Goal: Task Accomplishment & Management: Manage account settings

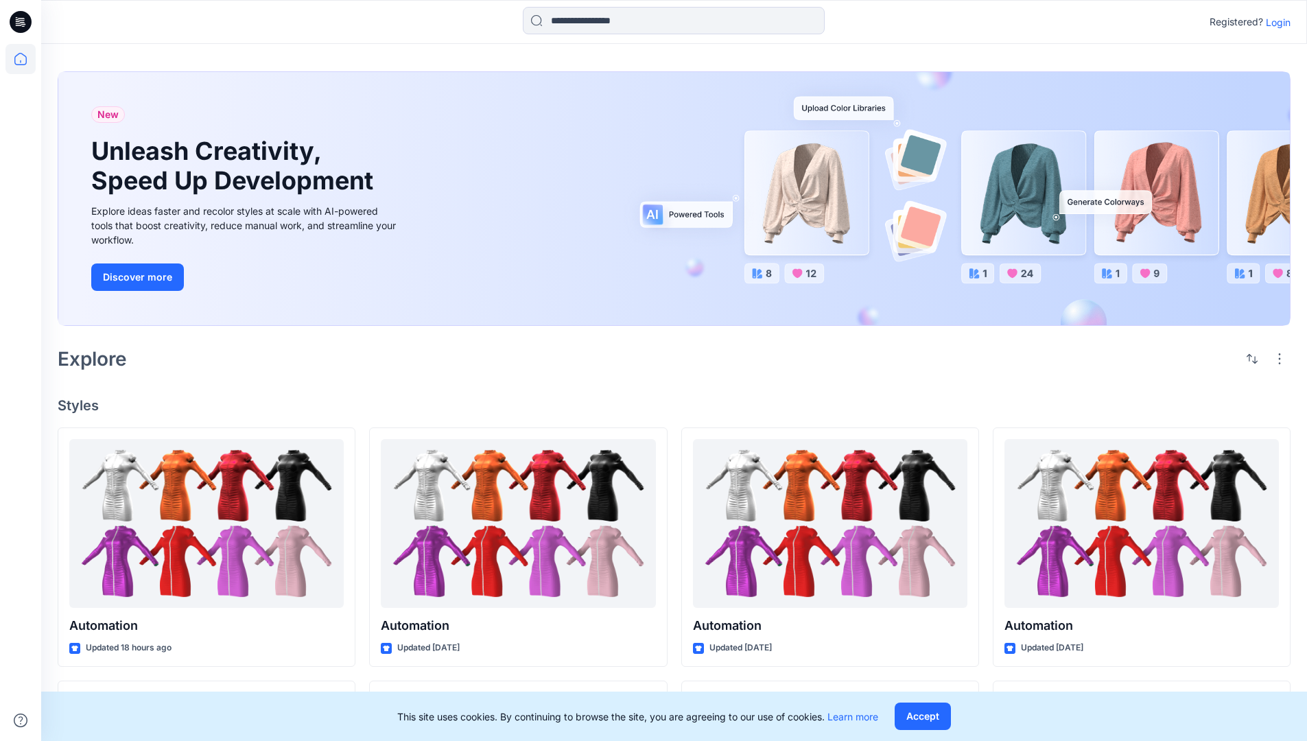
click at [1274, 22] on p "Login" at bounding box center [1278, 22] width 25 height 14
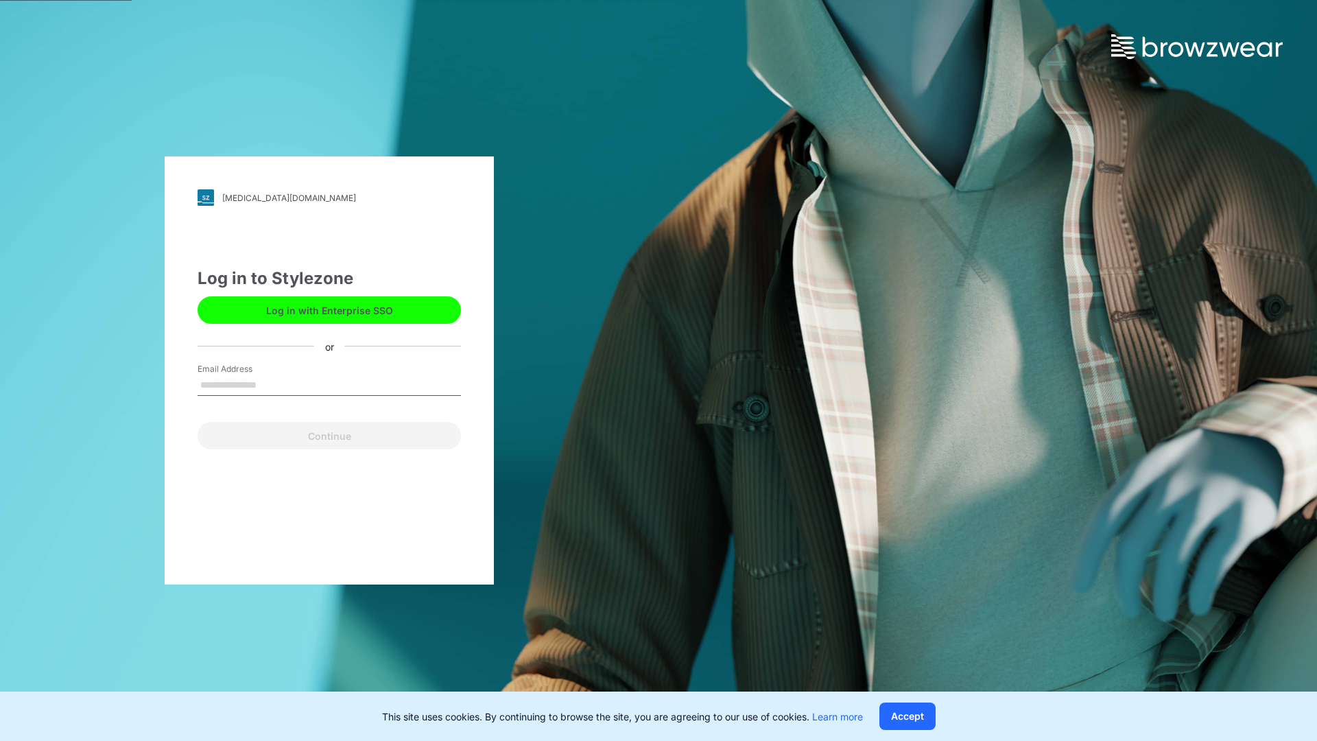
click at [271, 384] on input "Email Address" at bounding box center [329, 385] width 263 height 21
type input "**********"
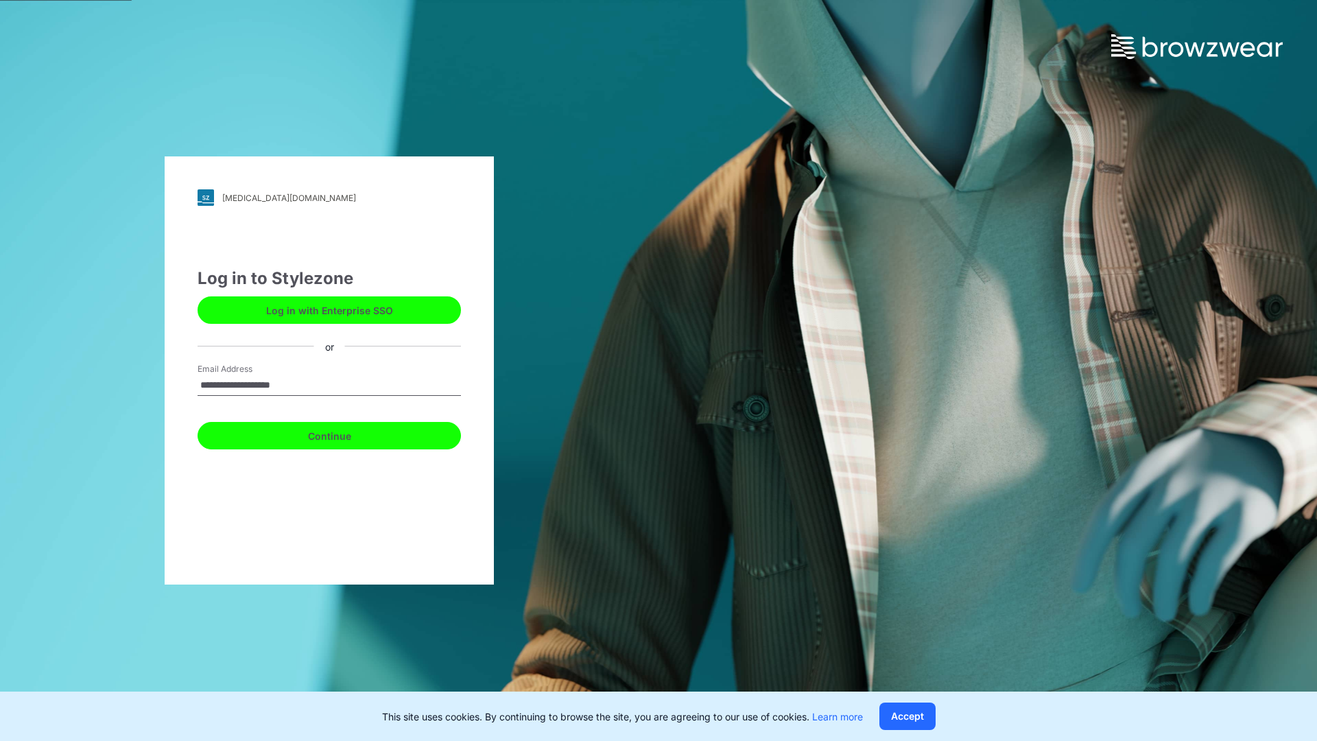
click at [344, 434] on button "Continue" at bounding box center [329, 435] width 263 height 27
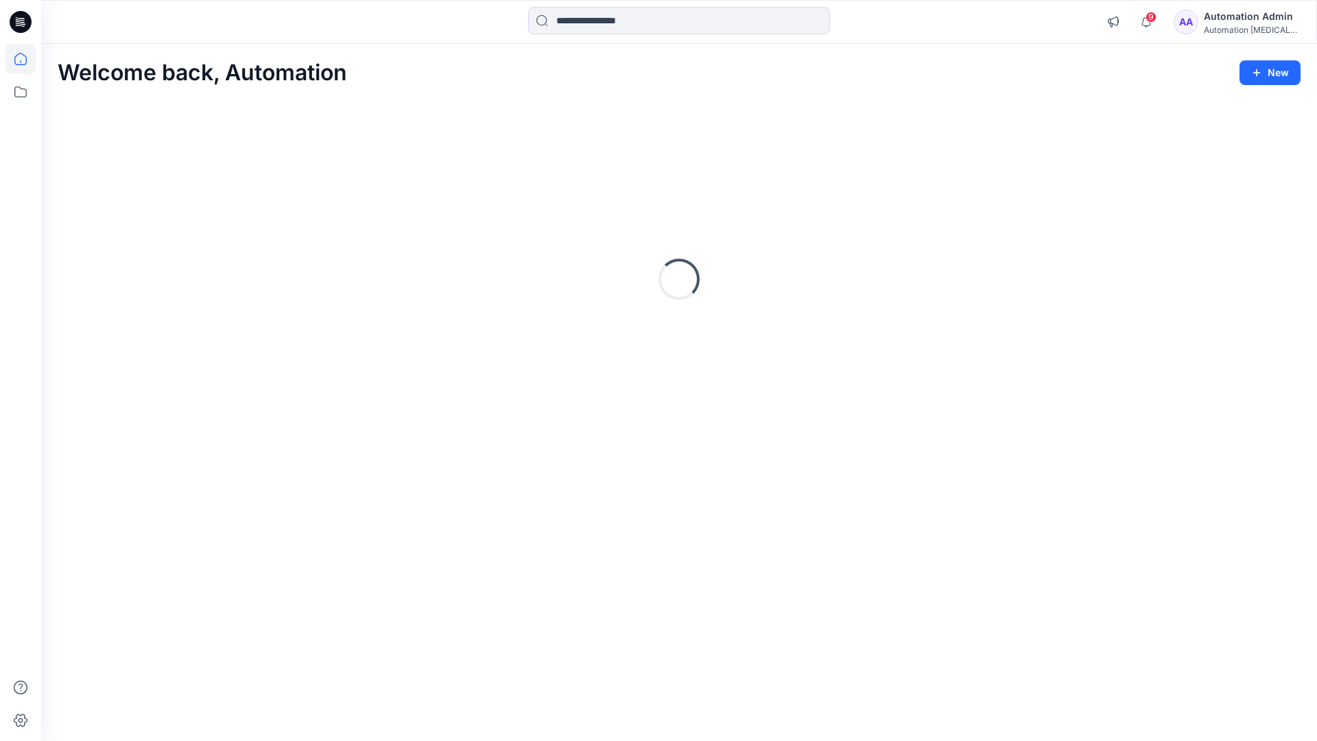
click at [26, 59] on icon at bounding box center [20, 59] width 12 height 12
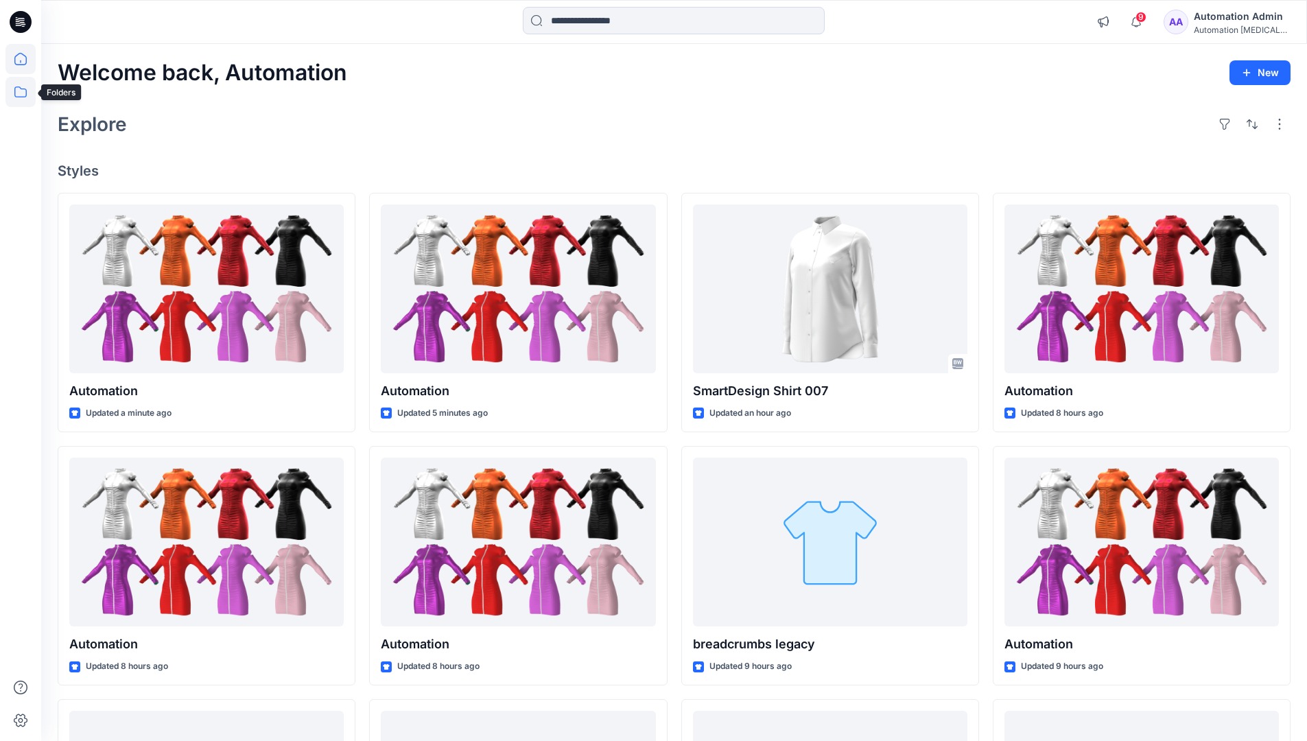
click at [22, 94] on icon at bounding box center [20, 92] width 30 height 30
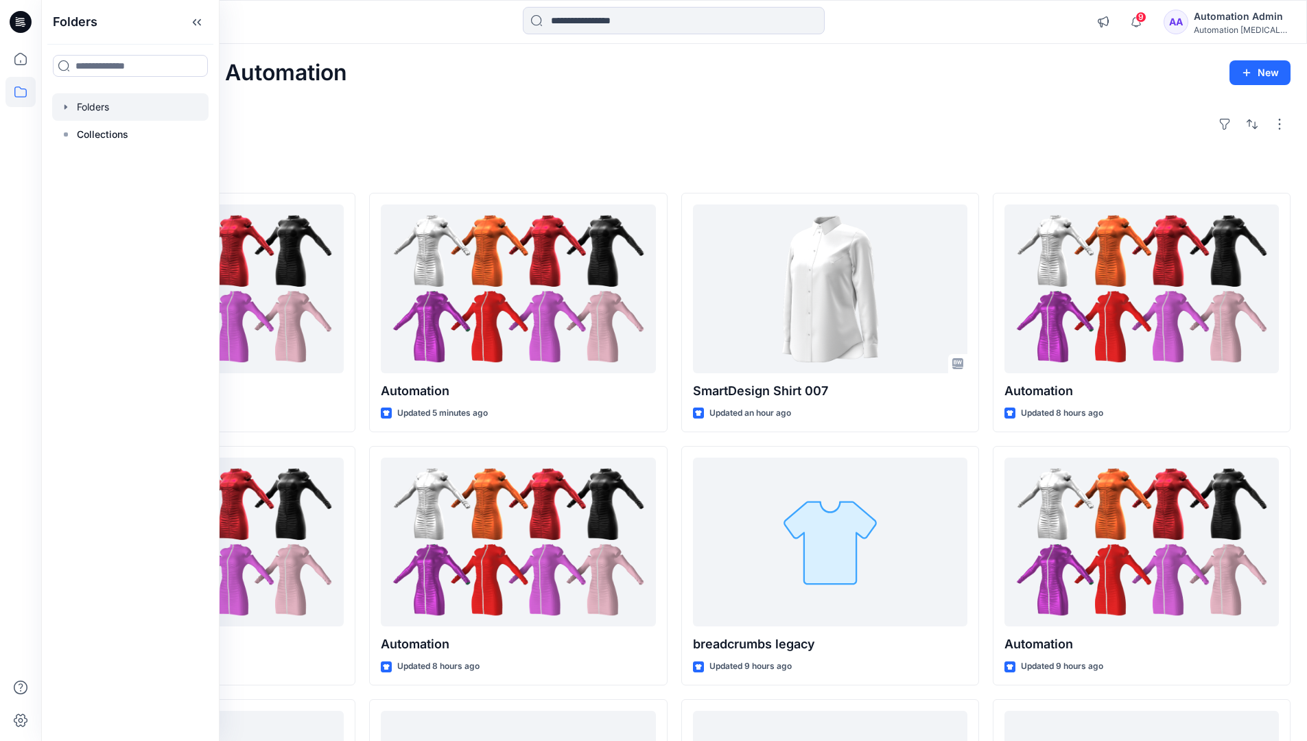
click at [98, 101] on div at bounding box center [130, 106] width 156 height 27
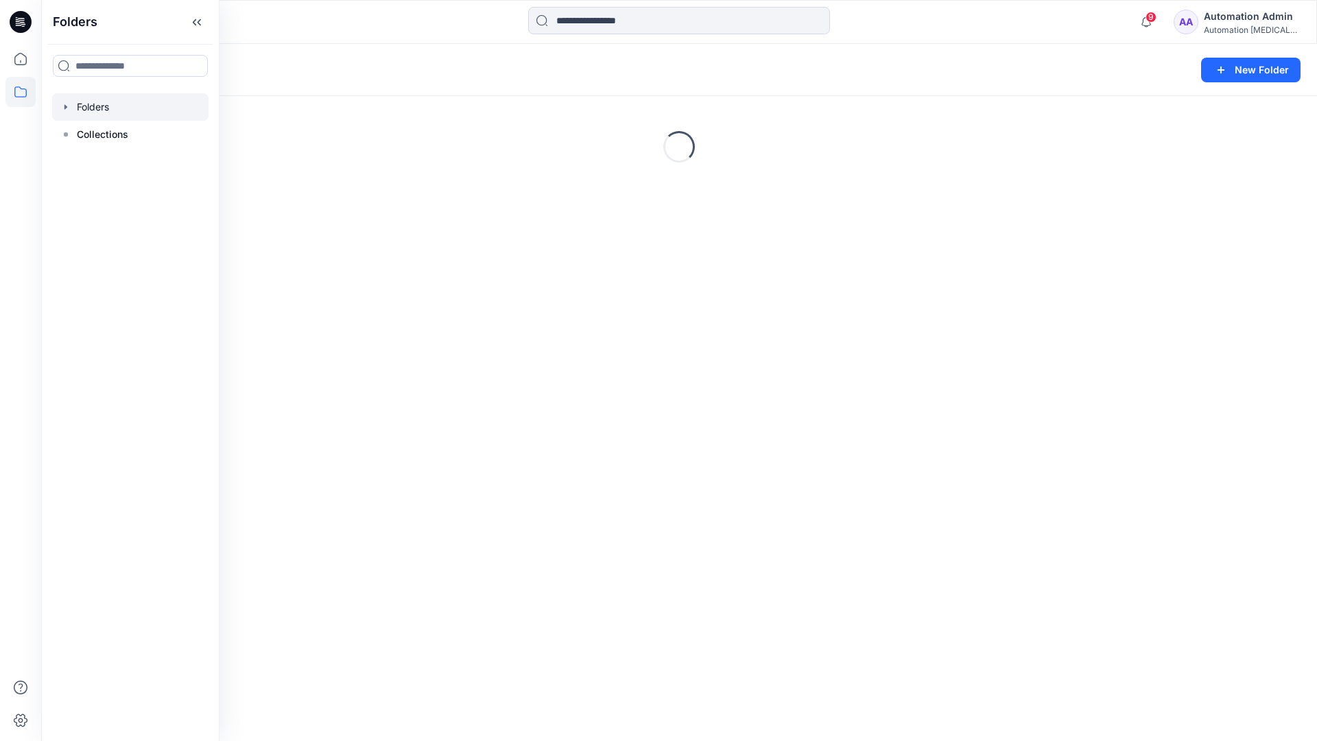
click at [364, 314] on div "Folders New Folder Loading..." at bounding box center [679, 392] width 1276 height 697
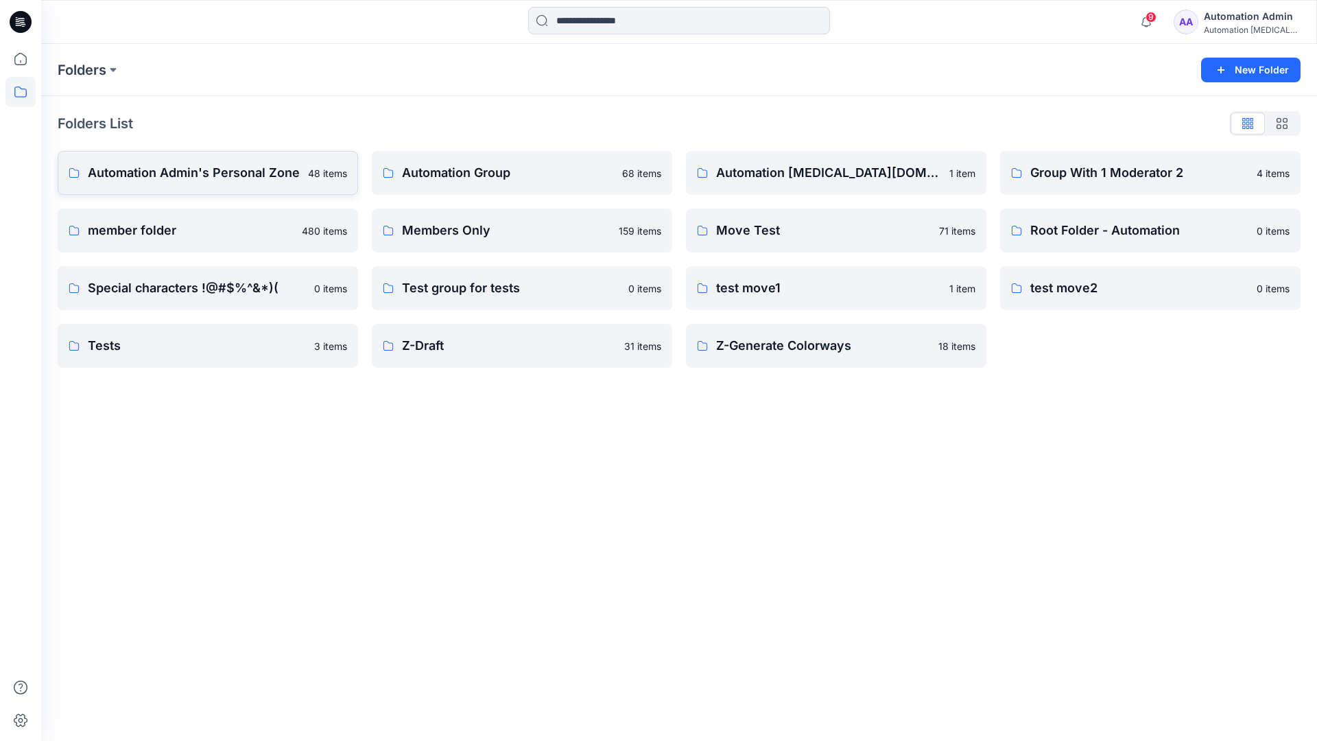
click at [236, 170] on p "Automation Admin's Personal Zone" at bounding box center [194, 172] width 212 height 19
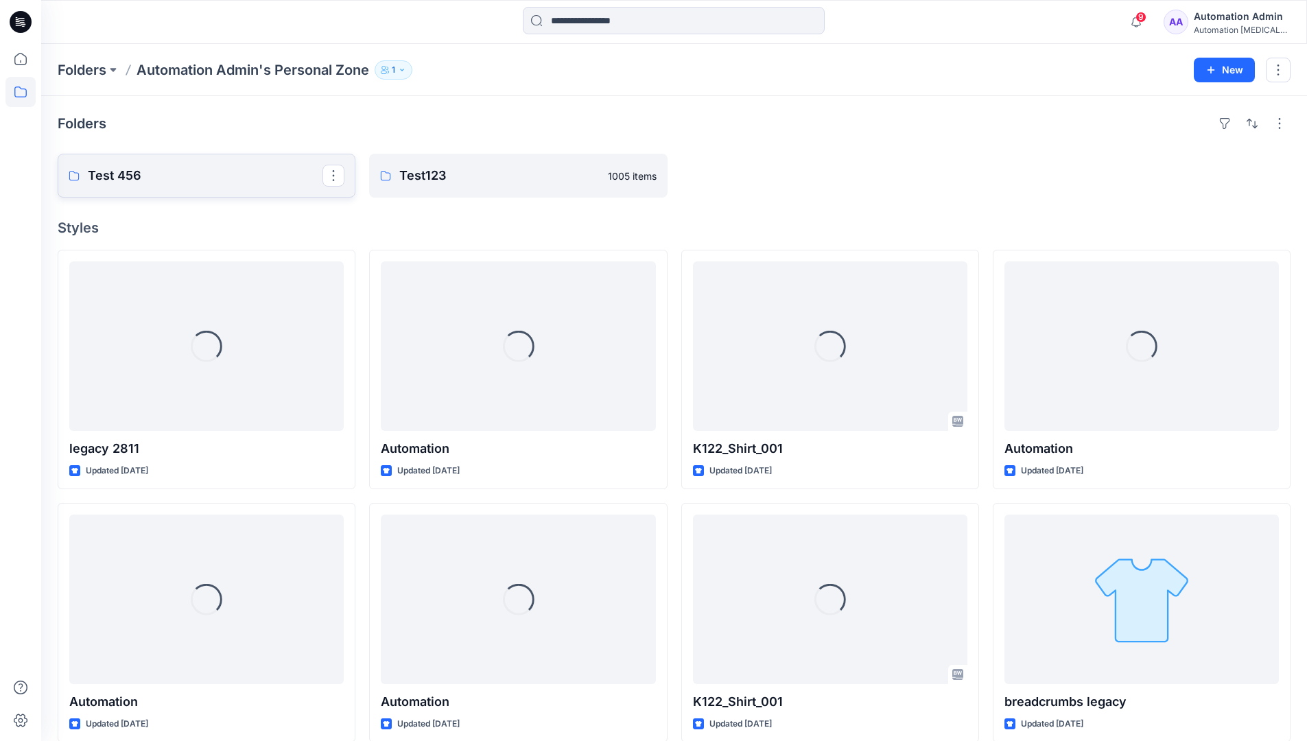
click at [129, 174] on p "Test 456" at bounding box center [205, 175] width 235 height 19
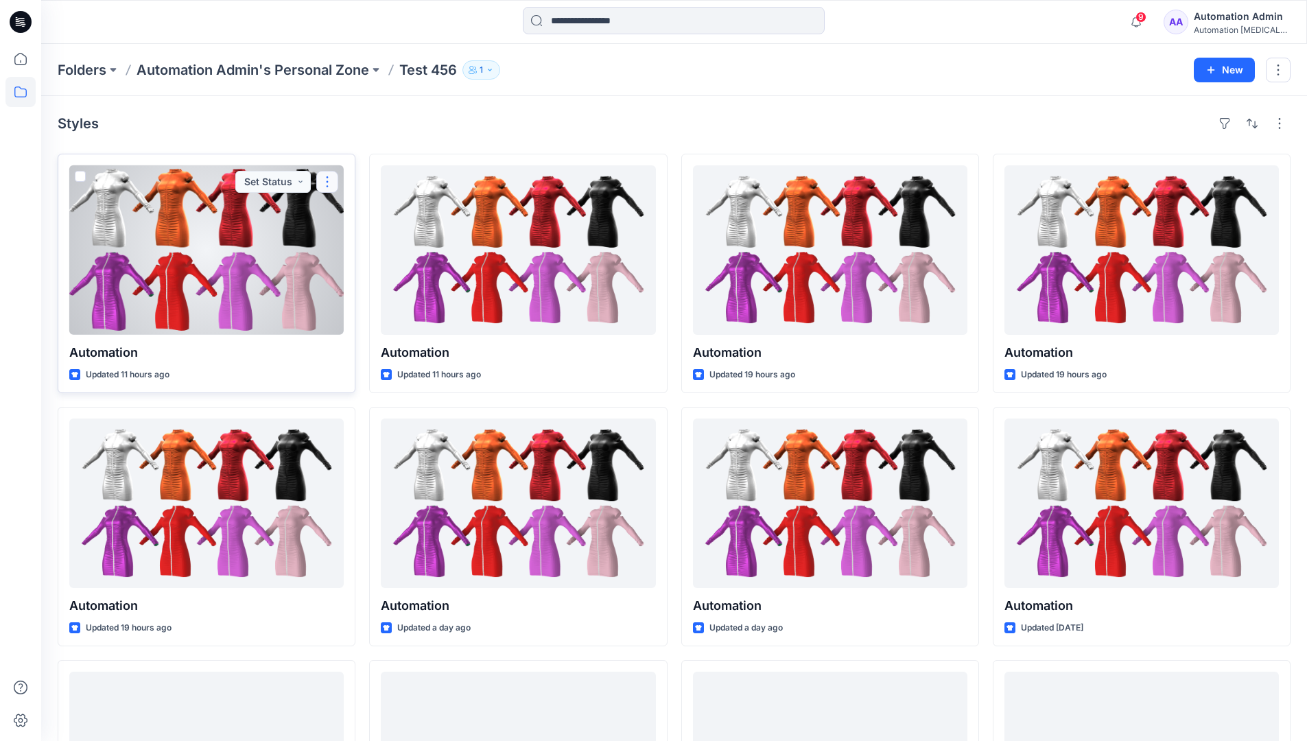
click at [327, 179] on button "button" at bounding box center [327, 182] width 22 height 22
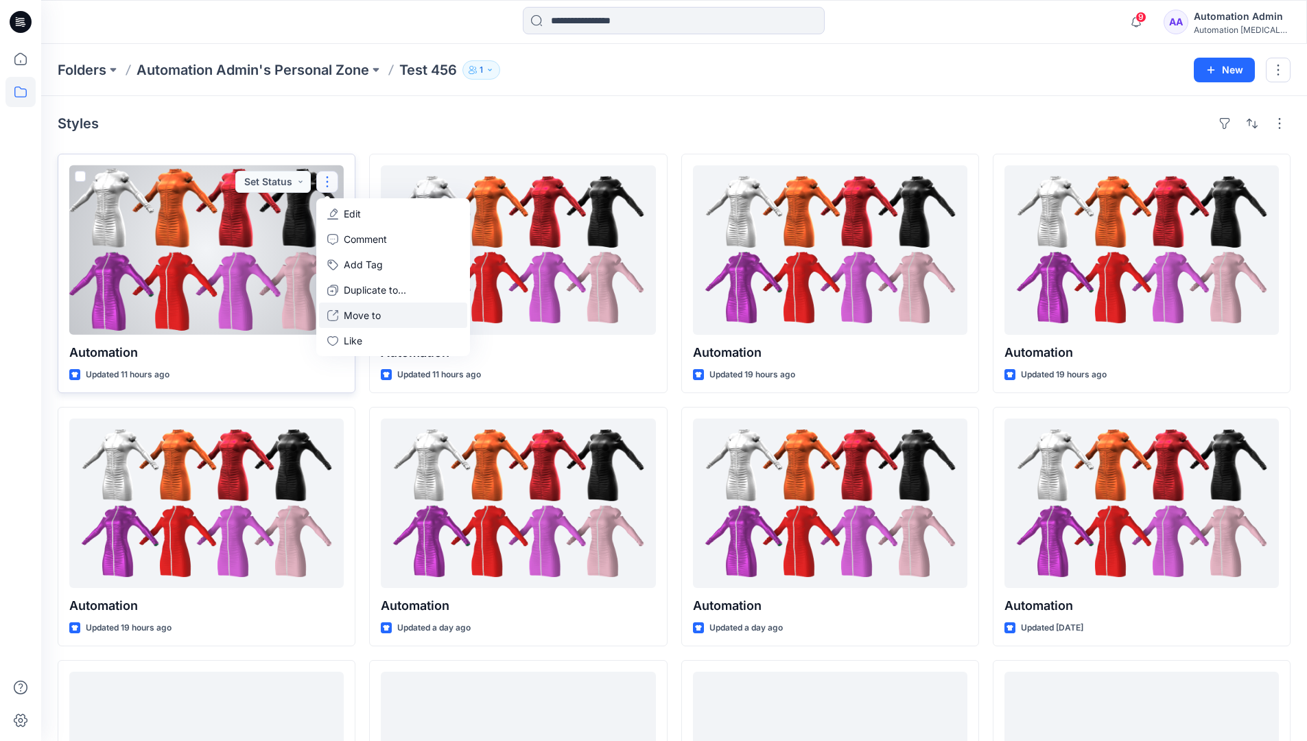
click at [367, 320] on p "Move to" at bounding box center [362, 315] width 37 height 14
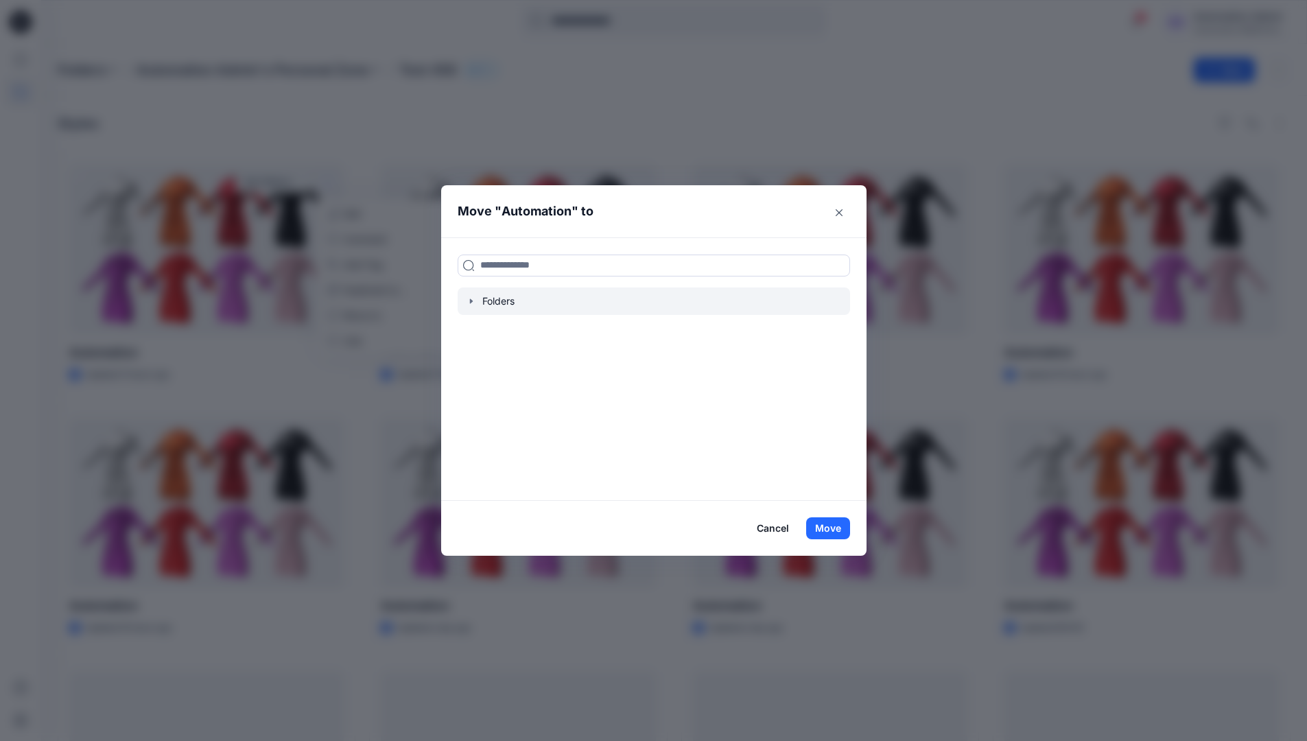
click at [472, 301] on icon "button" at bounding box center [470, 300] width 3 height 5
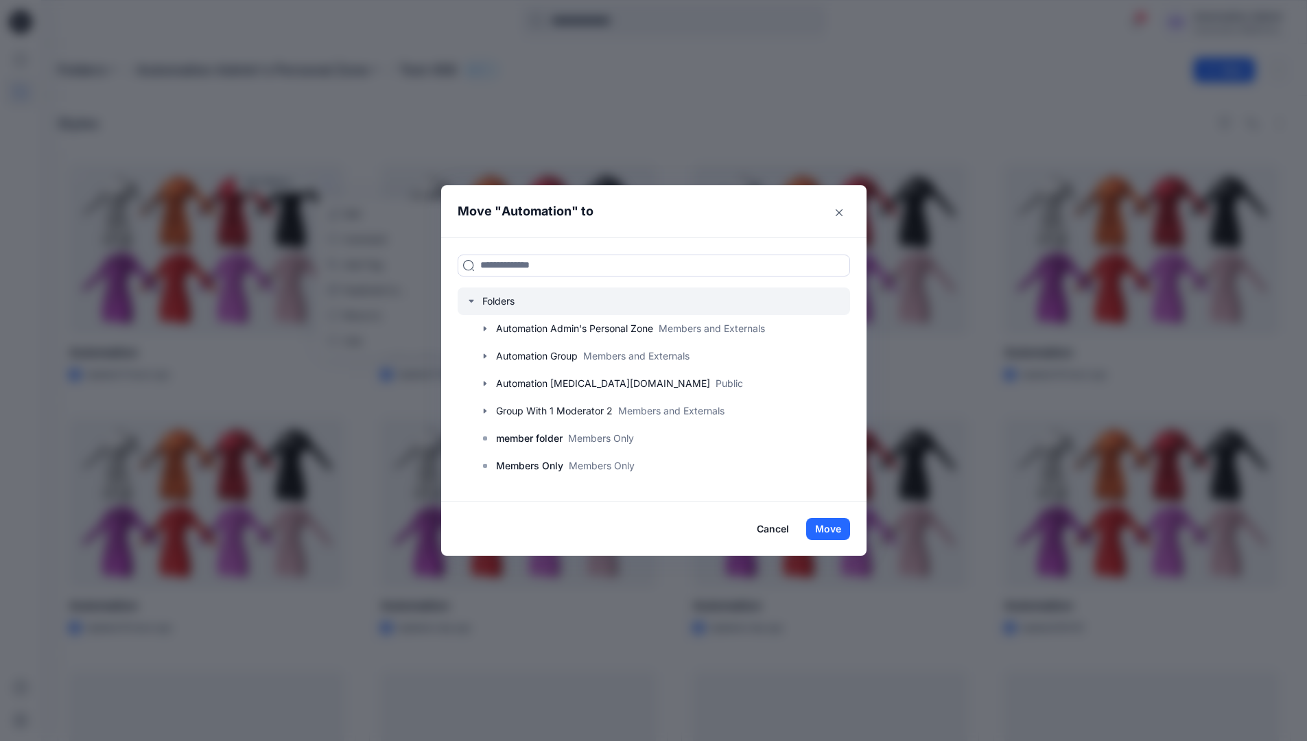
scroll to position [108, 0]
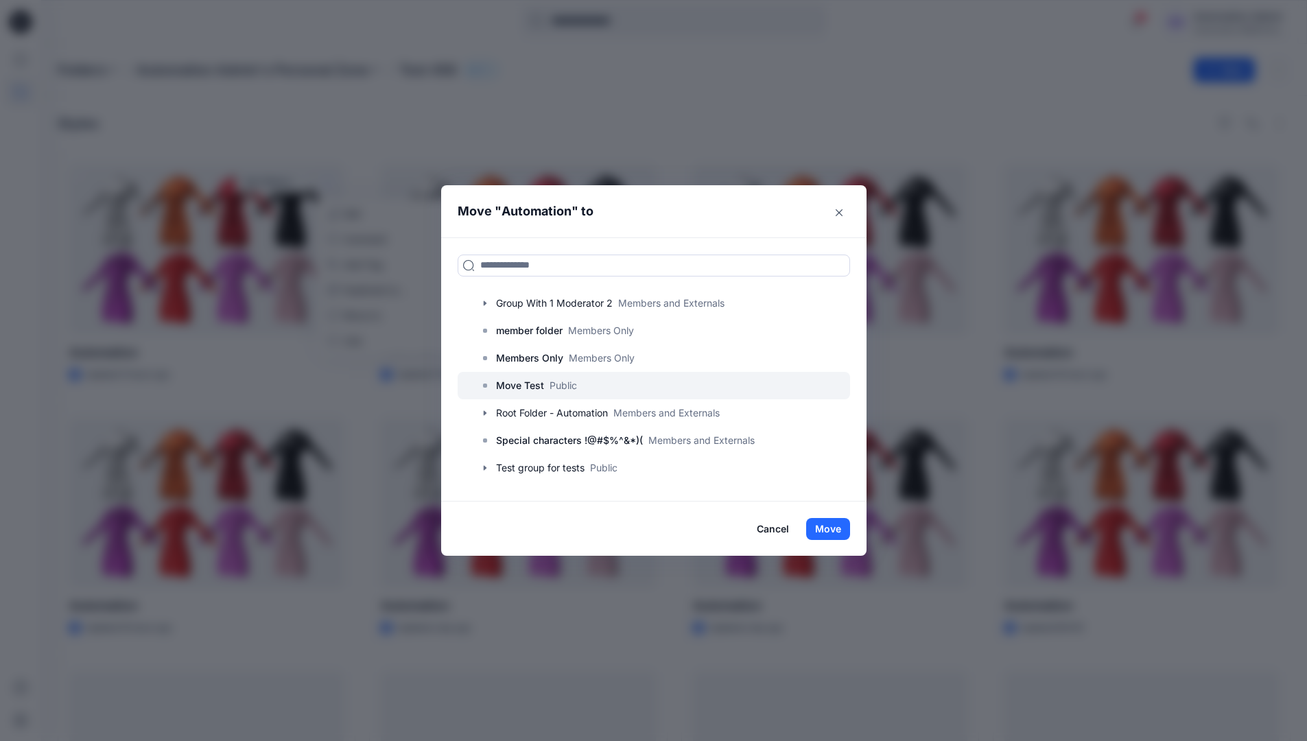
click at [532, 385] on p "Move Test" at bounding box center [520, 385] width 48 height 16
click at [833, 525] on button "Move" at bounding box center [828, 529] width 44 height 22
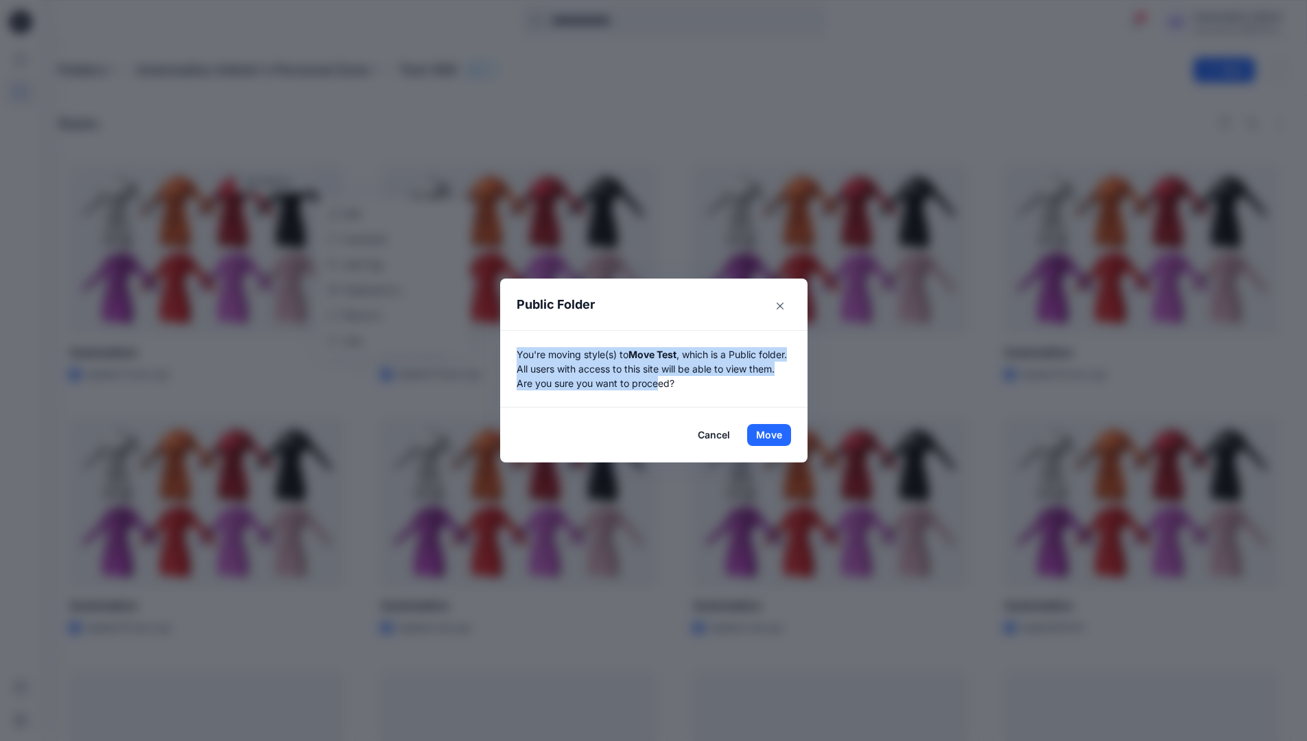
drag, startPoint x: 833, startPoint y: 525, endPoint x: 690, endPoint y: 380, distance: 203.7
click at [690, 380] on p "You're moving style(s) to Move Test , which is a Public folder. All users with …" at bounding box center [654, 368] width 274 height 43
click at [774, 435] on button "Move" at bounding box center [769, 435] width 44 height 22
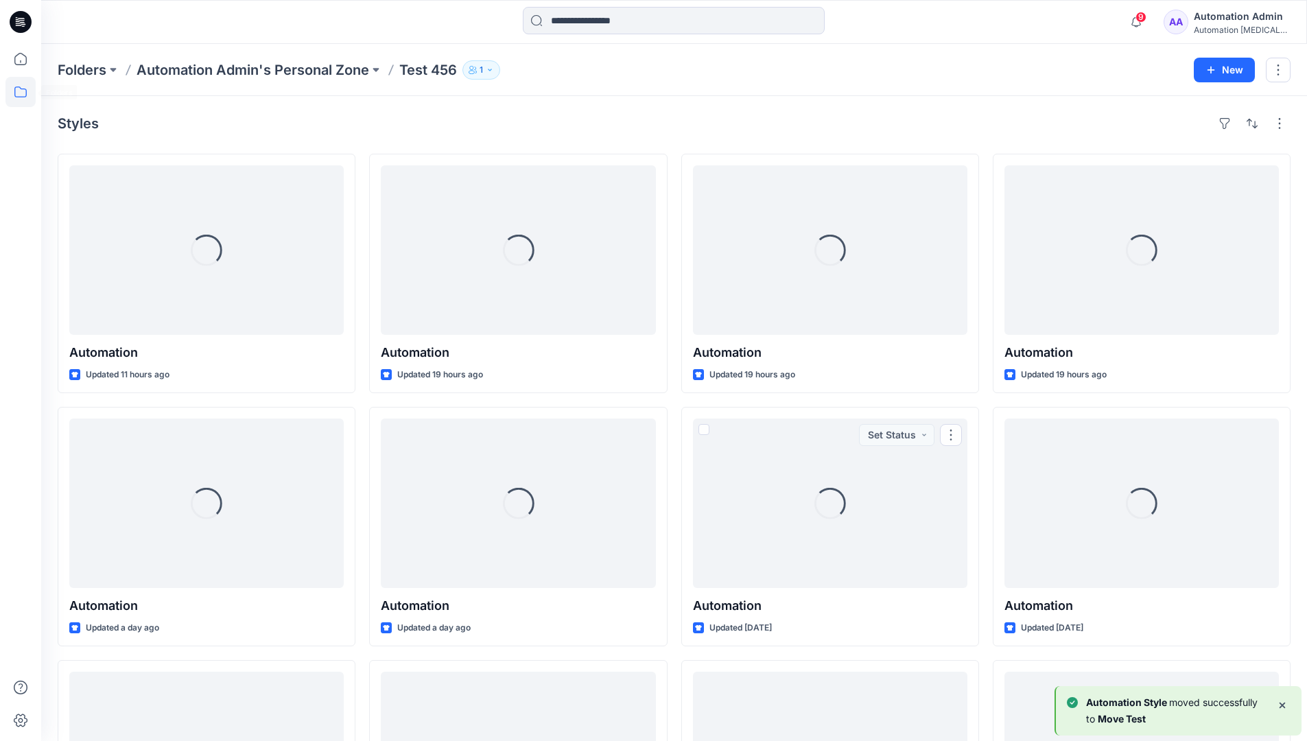
click at [14, 90] on icon at bounding box center [20, 92] width 30 height 30
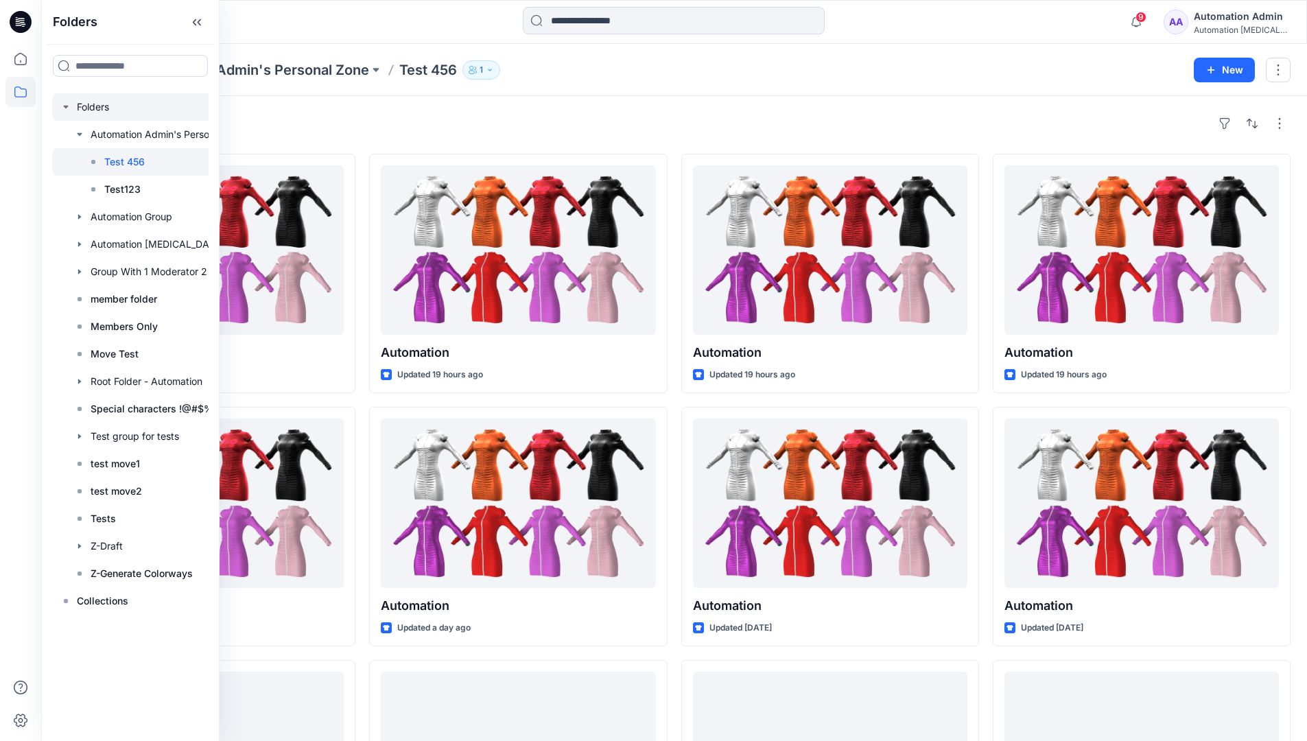
click at [91, 108] on div at bounding box center [148, 106] width 192 height 27
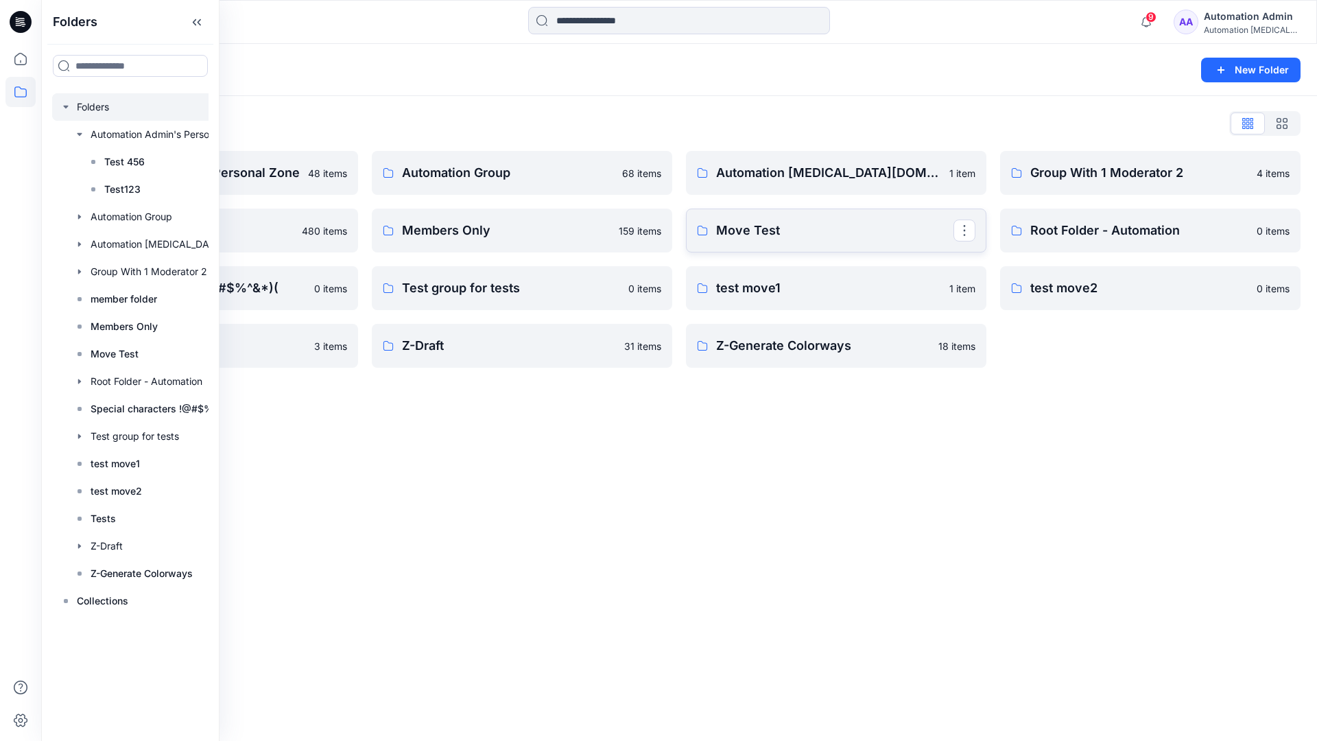
click at [735, 234] on p "Move Test" at bounding box center [834, 230] width 237 height 19
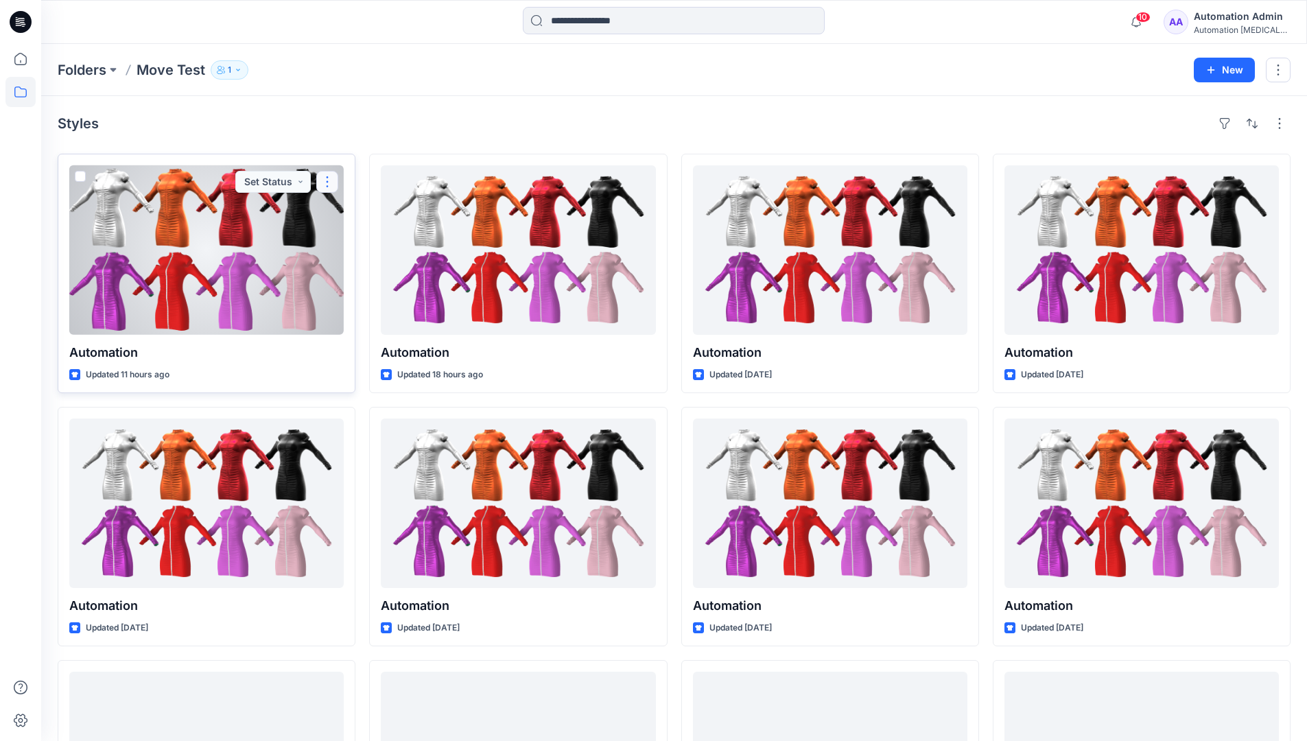
click at [323, 185] on button "button" at bounding box center [327, 182] width 22 height 22
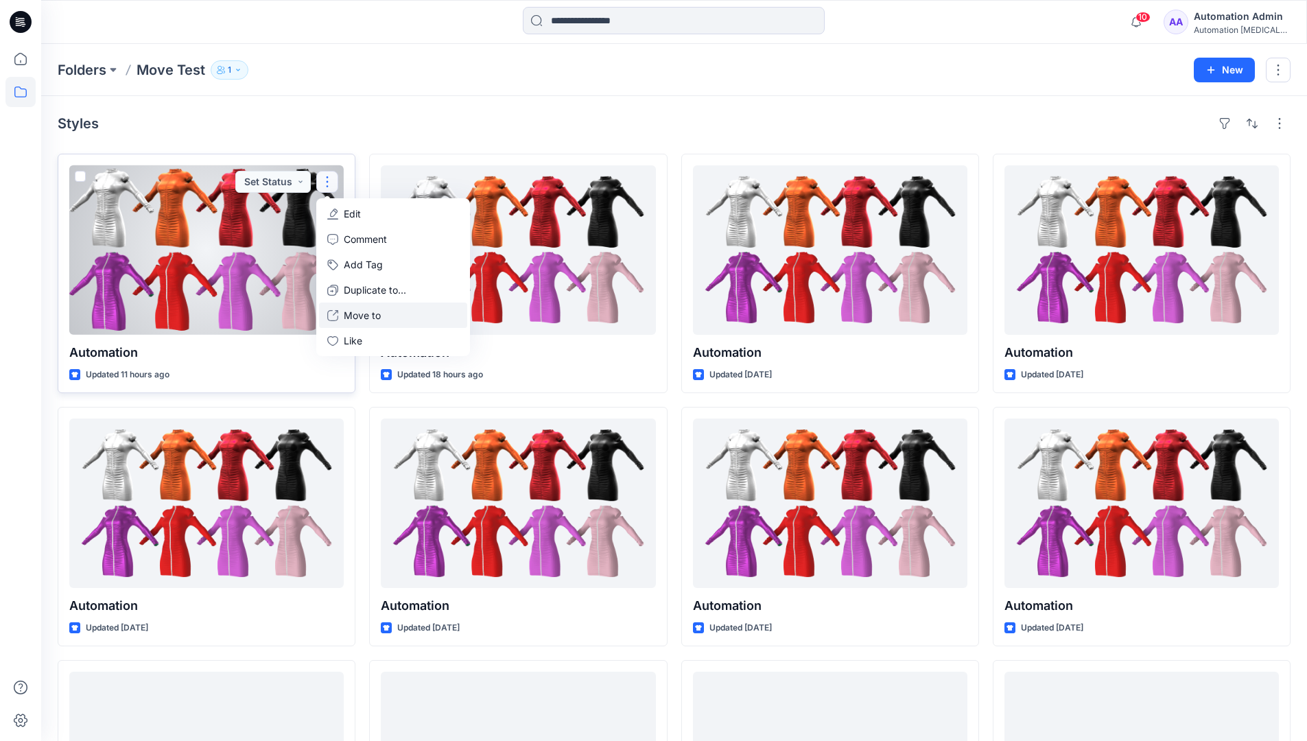
click at [366, 310] on p "Move to" at bounding box center [362, 315] width 37 height 14
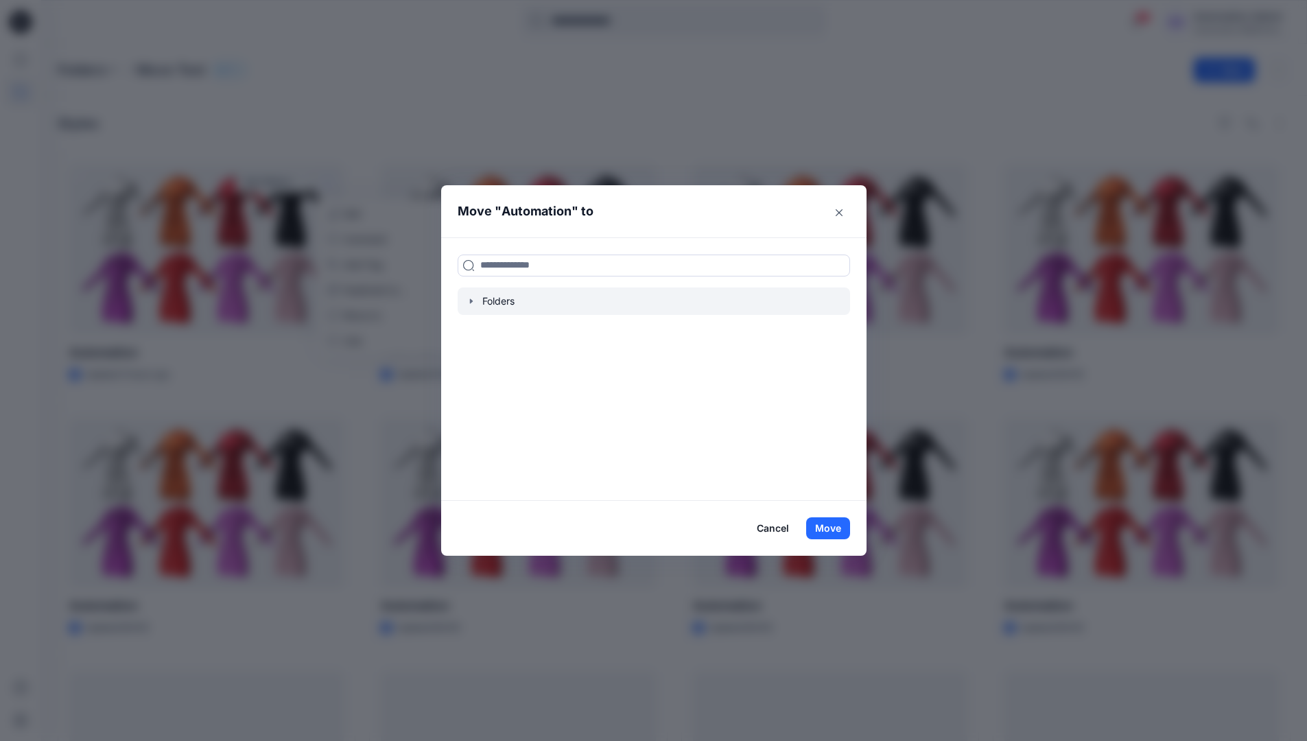
click at [473, 305] on icon "button" at bounding box center [471, 301] width 11 height 11
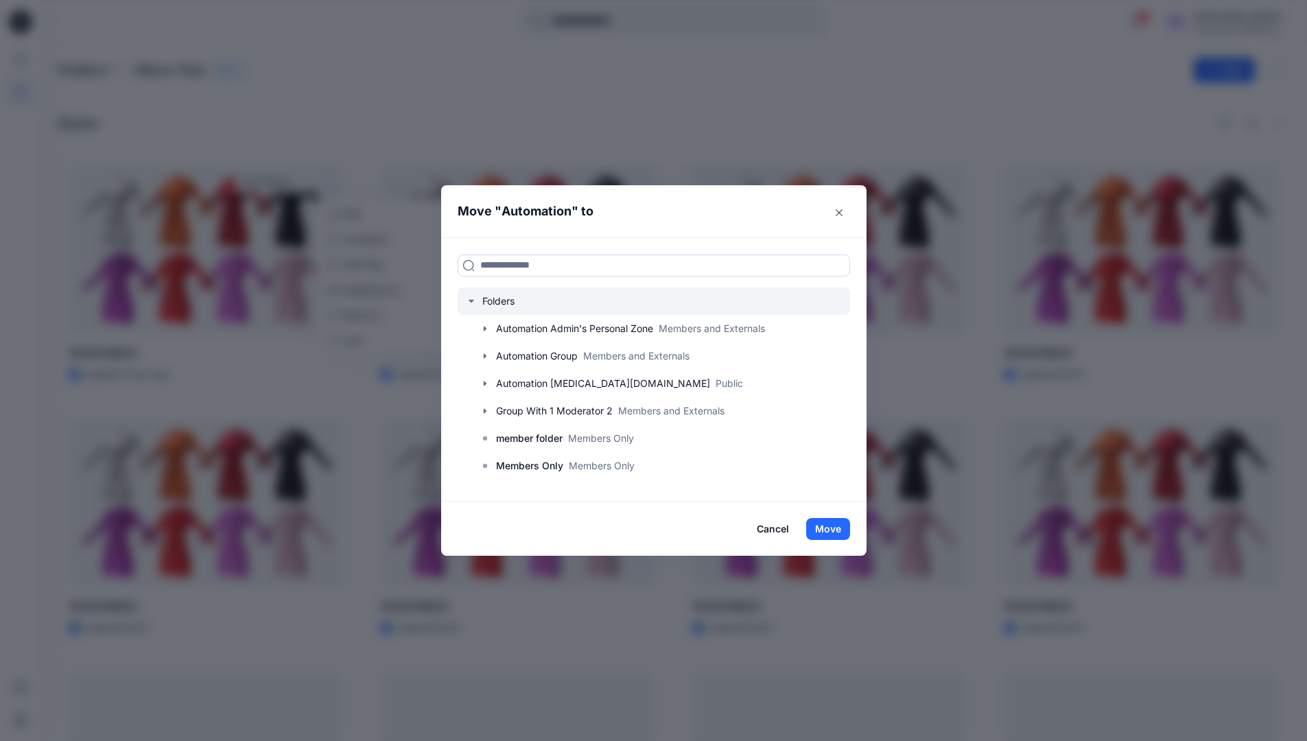
click at [473, 300] on icon "button" at bounding box center [471, 301] width 5 height 3
